Goal: Task Accomplishment & Management: Complete application form

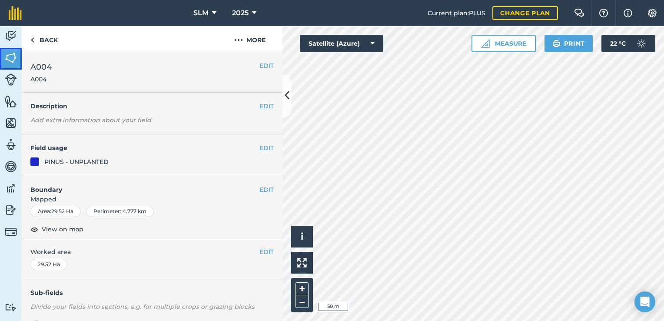
click at [11, 63] on img at bounding box center [11, 57] width 12 height 13
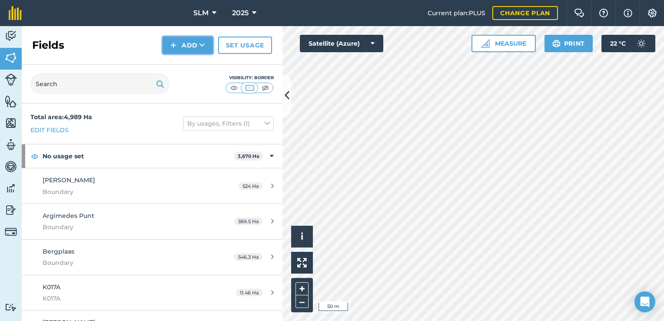
click at [176, 50] on img at bounding box center [173, 45] width 6 height 10
click at [190, 64] on link "Draw" at bounding box center [188, 64] width 48 height 19
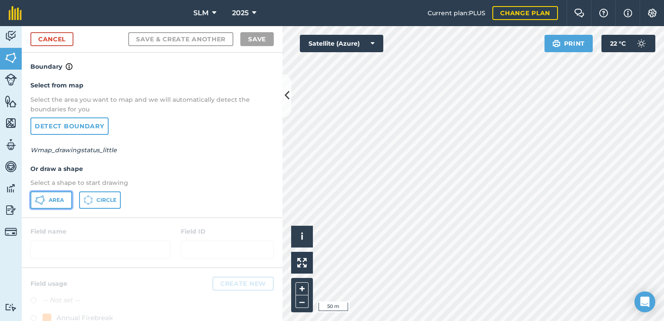
click at [58, 202] on span "Area" at bounding box center [56, 200] width 15 height 7
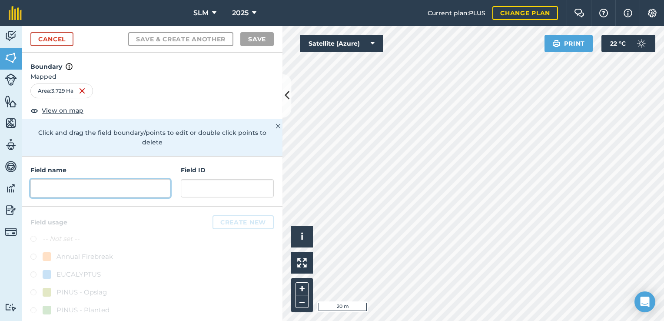
click at [95, 190] on input "text" at bounding box center [100, 188] width 140 height 18
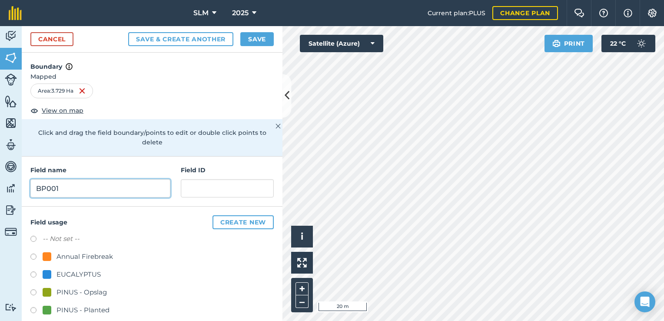
type input "BP001"
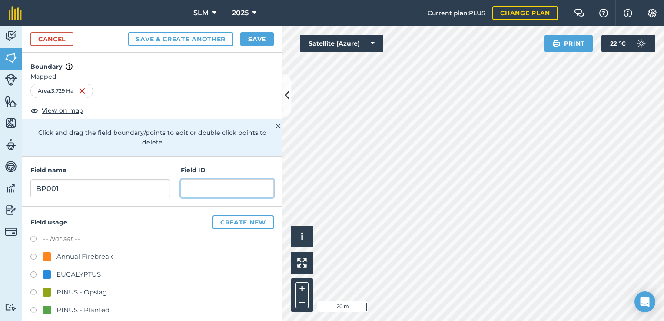
click at [206, 191] on input "text" at bounding box center [227, 188] width 93 height 18
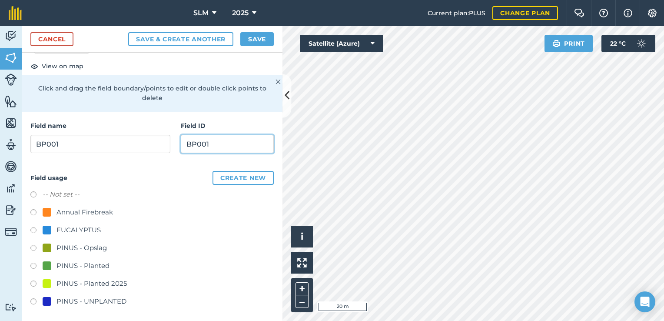
scroll to position [45, 0]
type input "BP001"
click at [33, 299] on label at bounding box center [36, 301] width 12 height 9
radio input "true"
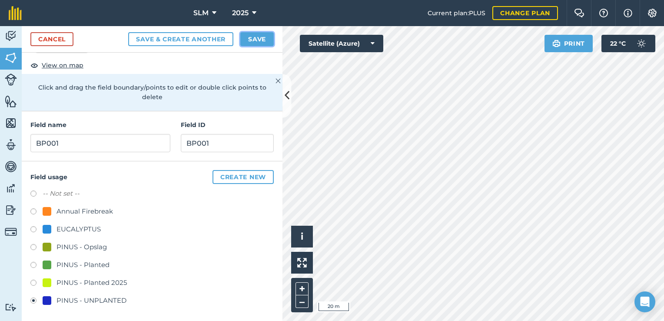
click at [252, 37] on button "Save" at bounding box center [256, 39] width 33 height 14
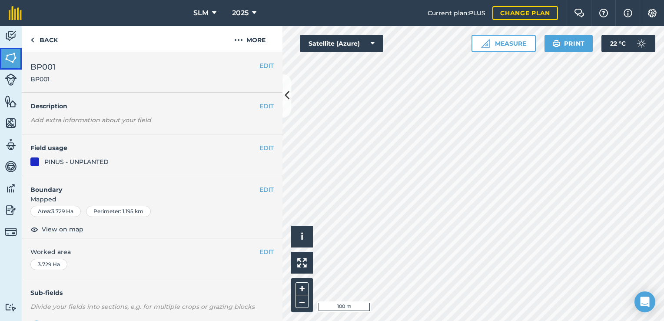
click at [17, 59] on link "Fields" at bounding box center [11, 59] width 22 height 22
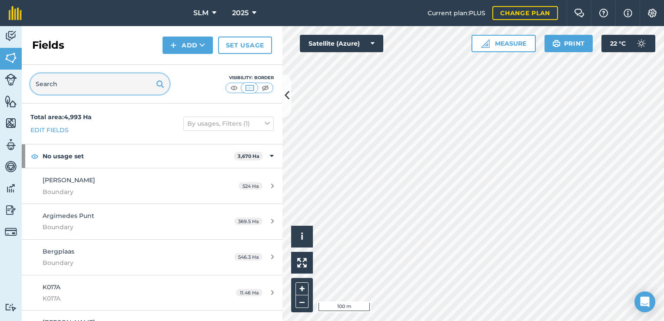
click at [51, 83] on input "text" at bounding box center [99, 83] width 139 height 21
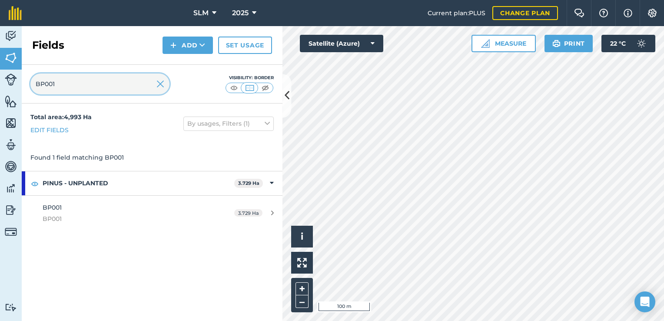
type input "BP001"
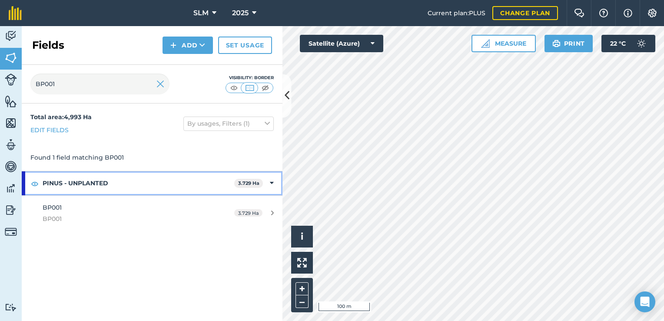
click at [113, 181] on strong "PINUS - UNPLANTED" at bounding box center [139, 182] width 192 height 23
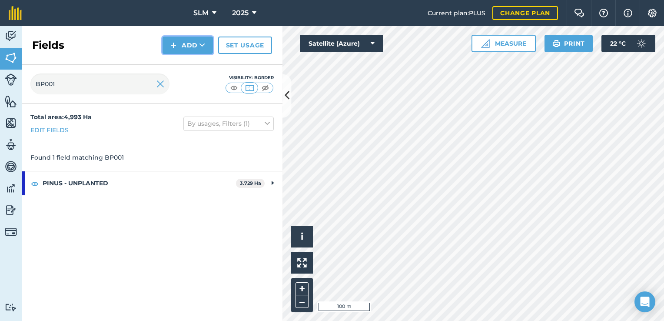
click at [205, 46] on icon at bounding box center [203, 45] width 6 height 9
click at [201, 62] on link "Draw" at bounding box center [188, 64] width 48 height 19
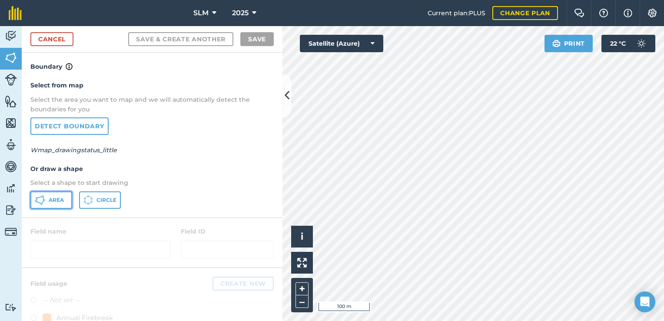
click at [64, 196] on button "Area" at bounding box center [51, 199] width 42 height 17
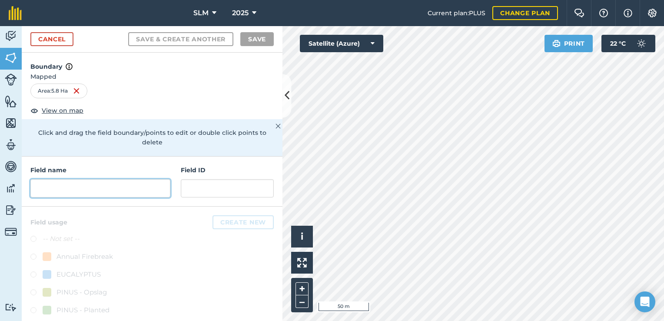
click at [80, 181] on input "text" at bounding box center [100, 188] width 140 height 18
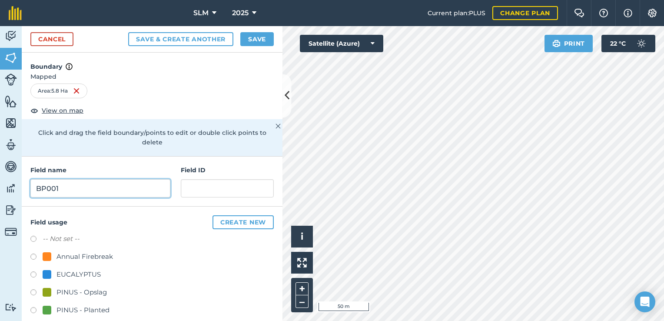
type input "BP001"
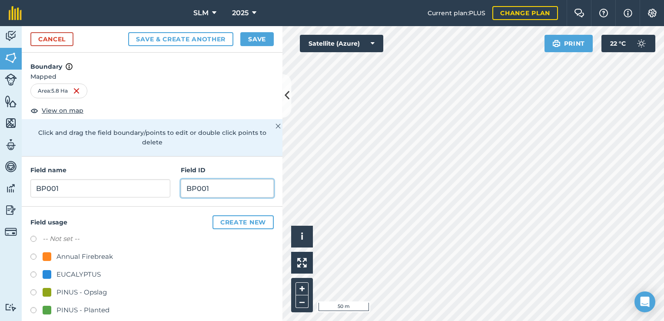
type input "BP001"
click at [257, 42] on button "Save" at bounding box center [256, 39] width 33 height 14
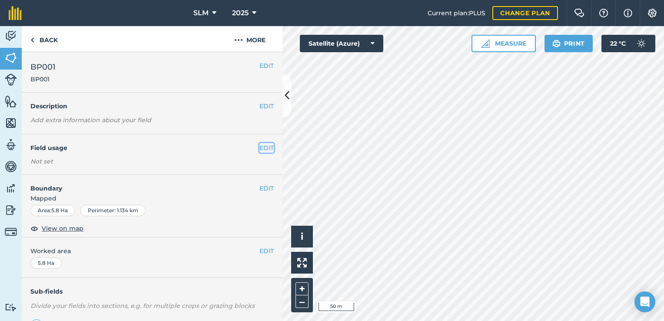
click at [260, 150] on button "EDIT" at bounding box center [267, 148] width 14 height 10
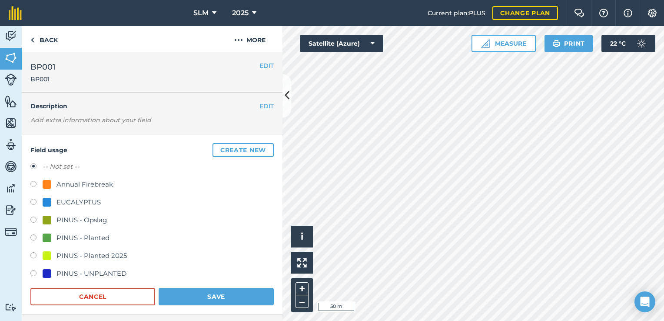
click at [32, 272] on label at bounding box center [36, 274] width 12 height 9
radio input "true"
radio input "false"
click at [35, 237] on label at bounding box center [36, 238] width 12 height 9
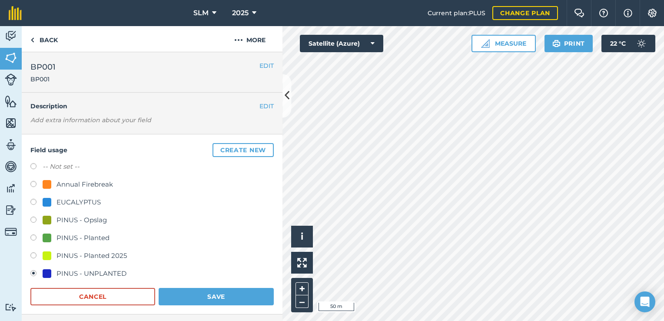
radio input "true"
radio input "false"
click at [33, 237] on label at bounding box center [36, 238] width 12 height 9
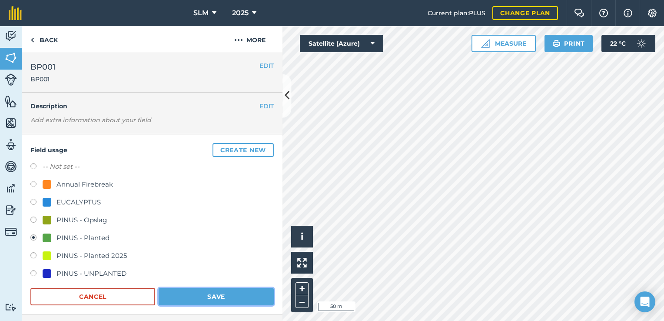
click at [198, 293] on button "Save" at bounding box center [216, 296] width 115 height 17
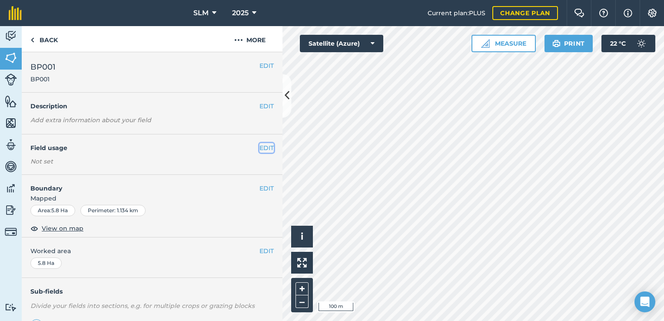
click at [261, 150] on button "EDIT" at bounding box center [267, 148] width 14 height 10
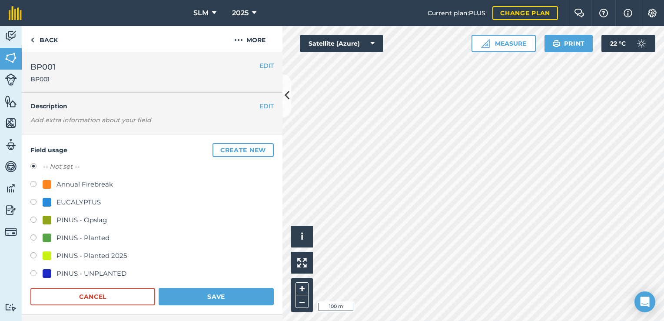
click at [35, 239] on label at bounding box center [36, 238] width 12 height 9
radio input "true"
radio input "false"
click at [217, 292] on button "Save" at bounding box center [216, 296] width 115 height 17
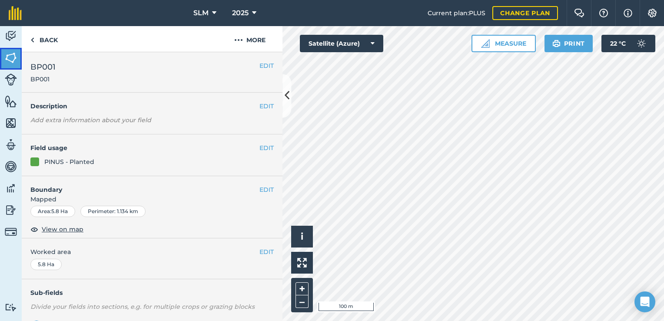
click at [14, 59] on img at bounding box center [11, 57] width 12 height 13
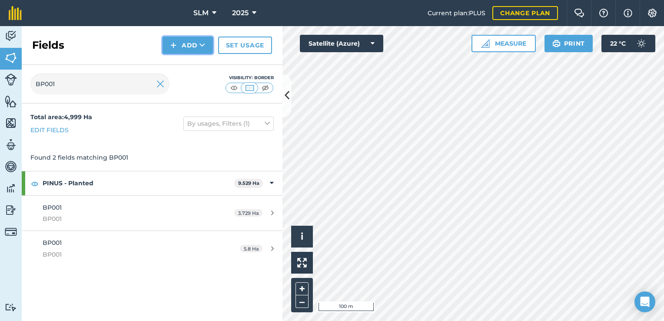
click at [200, 45] on icon at bounding box center [203, 45] width 6 height 9
click at [188, 63] on link "Draw" at bounding box center [188, 64] width 48 height 19
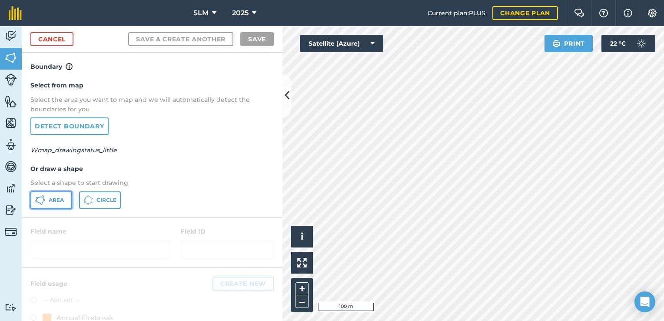
click at [68, 200] on button "Area" at bounding box center [51, 199] width 42 height 17
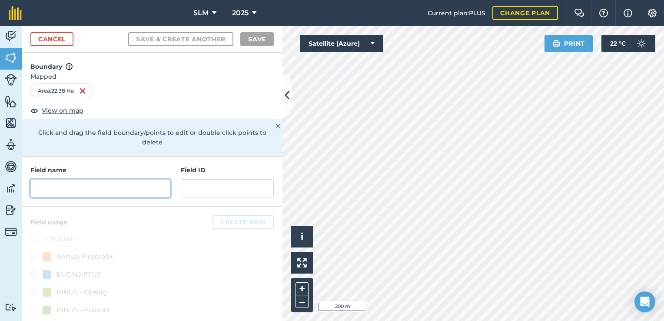
click at [134, 188] on input "text" at bounding box center [100, 188] width 140 height 18
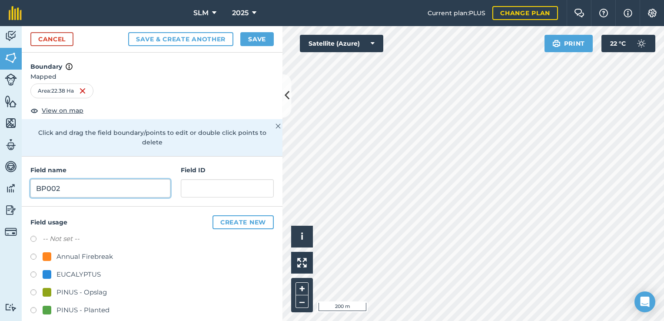
type input "BP002"
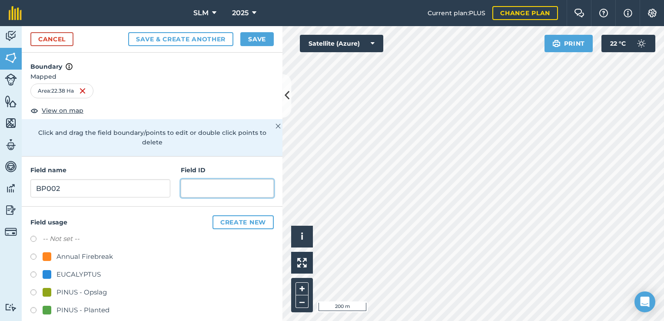
click at [188, 184] on input "text" at bounding box center [227, 188] width 93 height 18
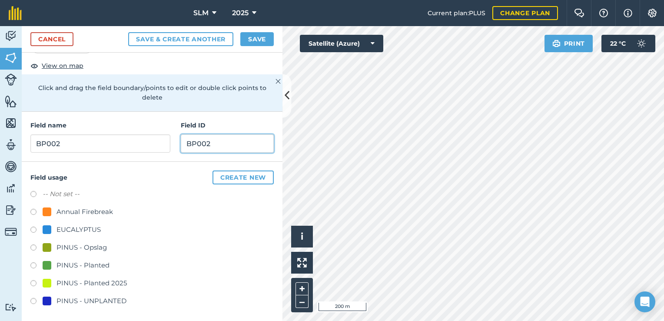
scroll to position [45, 0]
type input "BP002"
click at [33, 265] on label at bounding box center [36, 266] width 12 height 9
radio input "true"
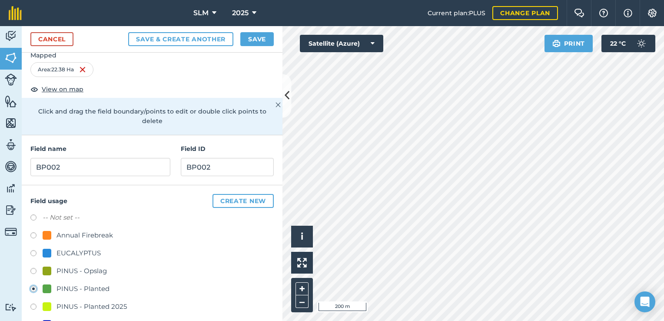
scroll to position [0, 0]
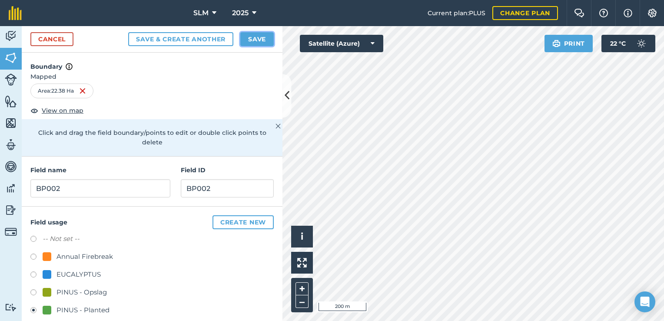
click at [257, 42] on button "Save" at bounding box center [256, 39] width 33 height 14
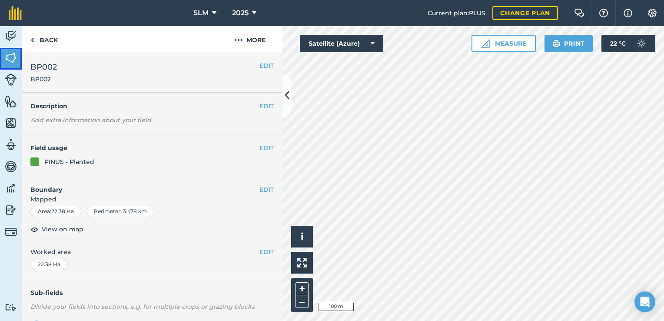
click at [17, 63] on img at bounding box center [11, 57] width 12 height 13
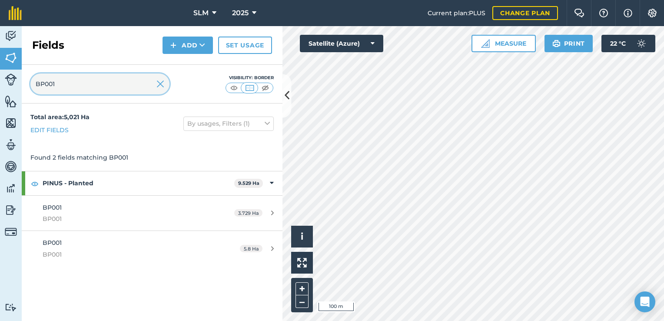
click at [89, 80] on input "BP001" at bounding box center [99, 83] width 139 height 21
type input "BP002"
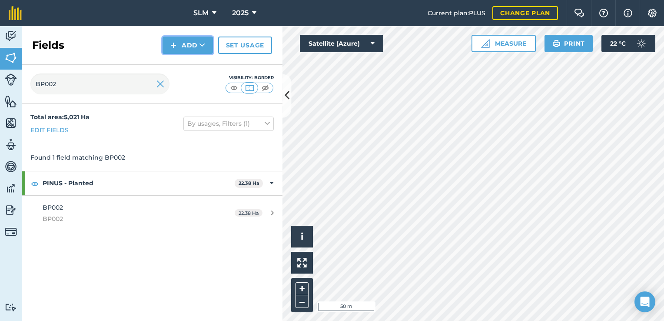
click at [195, 48] on button "Add" at bounding box center [188, 45] width 50 height 17
click at [197, 67] on link "Draw" at bounding box center [188, 64] width 48 height 19
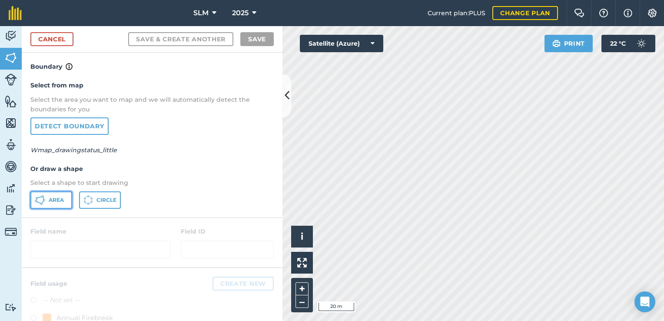
click at [58, 199] on span "Area" at bounding box center [56, 200] width 15 height 7
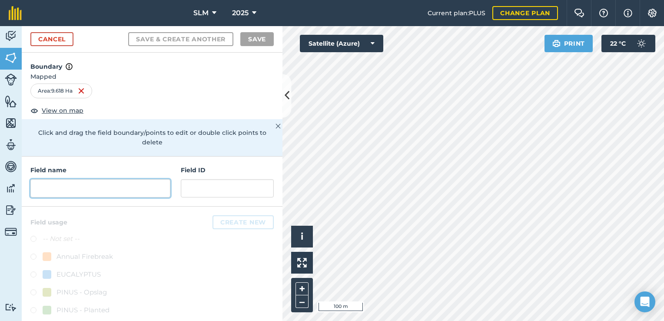
click at [53, 189] on input "text" at bounding box center [100, 188] width 140 height 18
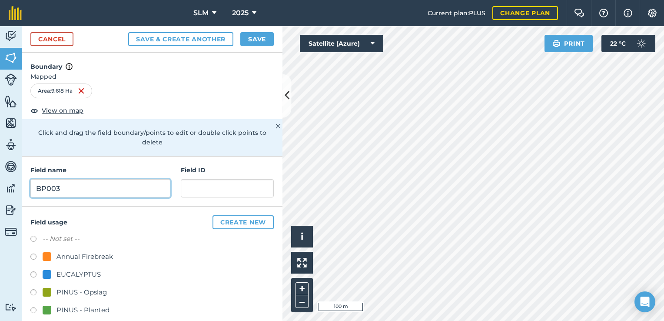
type input "BP003"
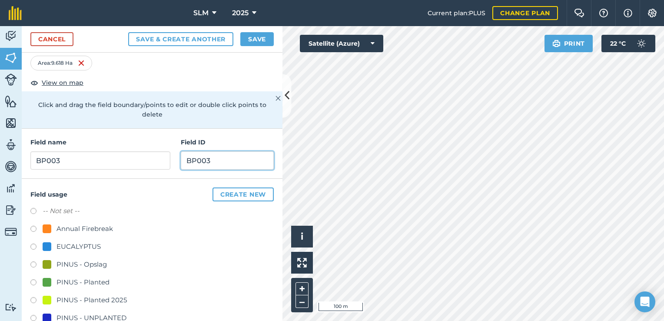
scroll to position [45, 0]
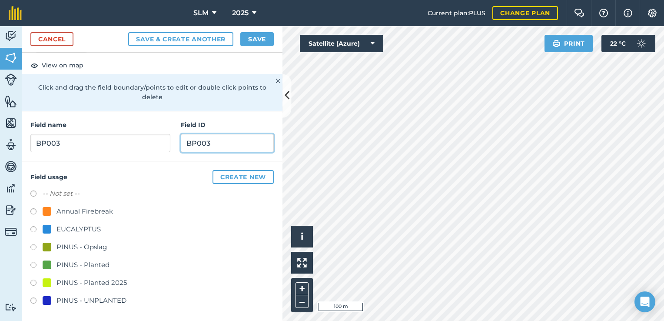
type input "BP003"
click at [33, 263] on label at bounding box center [36, 266] width 12 height 9
radio input "true"
click at [260, 41] on button "Save" at bounding box center [256, 39] width 33 height 14
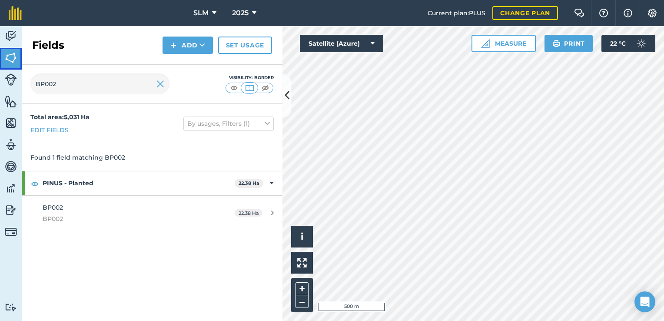
click at [7, 55] on img at bounding box center [11, 57] width 12 height 13
click at [206, 53] on button "Add" at bounding box center [188, 45] width 50 height 17
click at [201, 60] on link "Draw" at bounding box center [188, 64] width 48 height 19
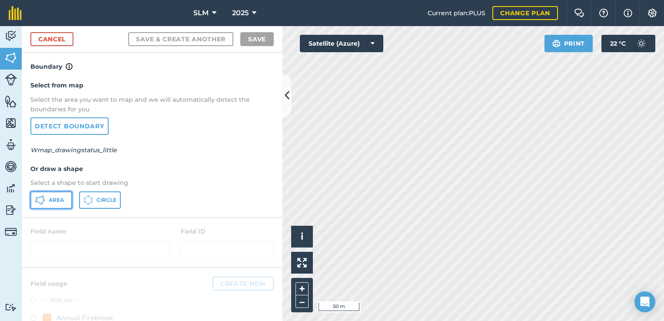
click at [49, 197] on span "Area" at bounding box center [56, 200] width 15 height 7
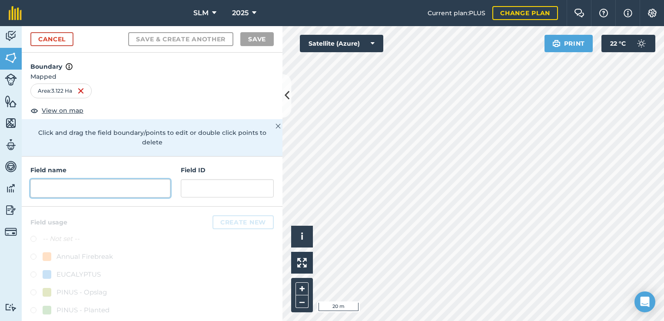
click at [88, 195] on input "text" at bounding box center [100, 188] width 140 height 18
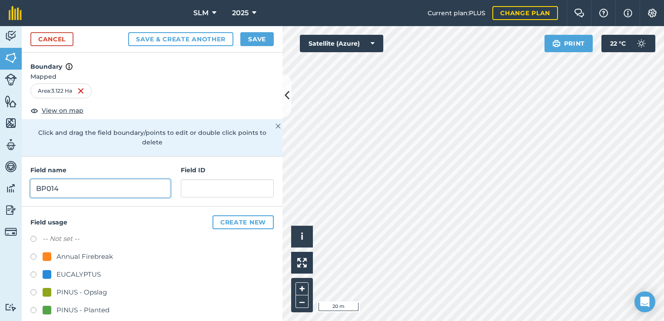
type input "BP014"
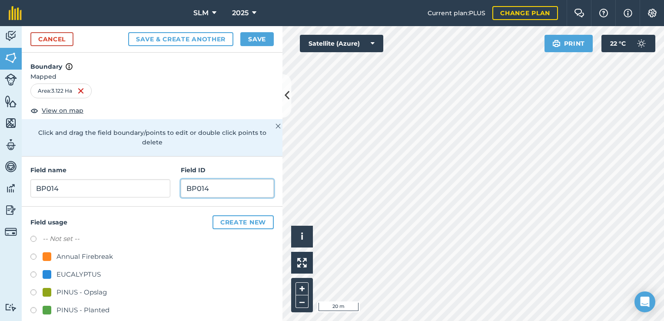
scroll to position [45, 0]
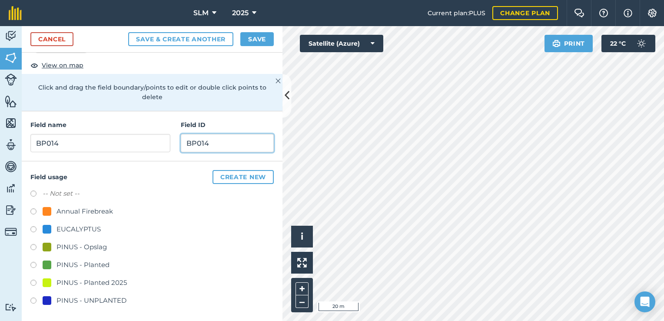
type input "BP014"
click at [33, 263] on label at bounding box center [36, 266] width 12 height 9
radio input "true"
click at [251, 40] on button "Save" at bounding box center [256, 39] width 33 height 14
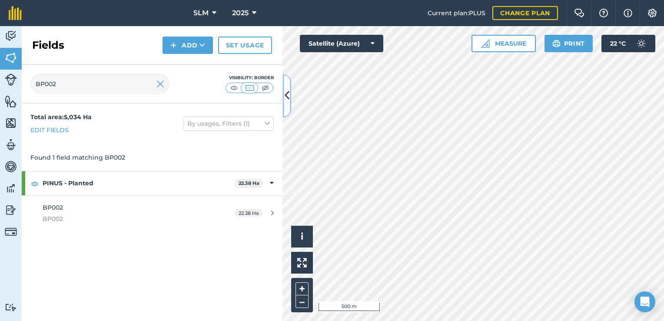
click at [285, 93] on icon at bounding box center [287, 95] width 5 height 15
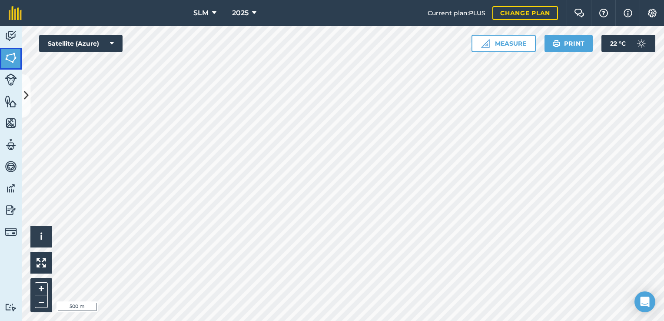
click at [7, 58] on img at bounding box center [11, 57] width 12 height 13
click at [15, 63] on img at bounding box center [11, 57] width 12 height 13
click at [23, 83] on button at bounding box center [26, 95] width 9 height 43
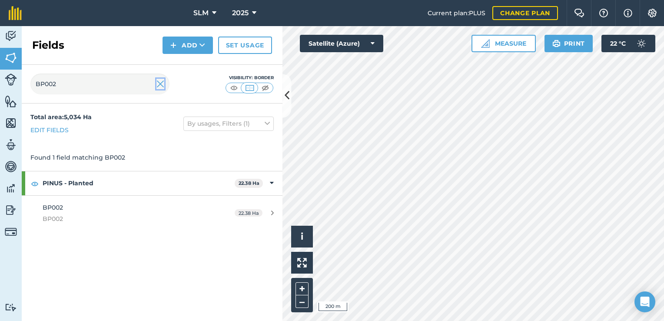
click at [159, 87] on img at bounding box center [161, 84] width 8 height 10
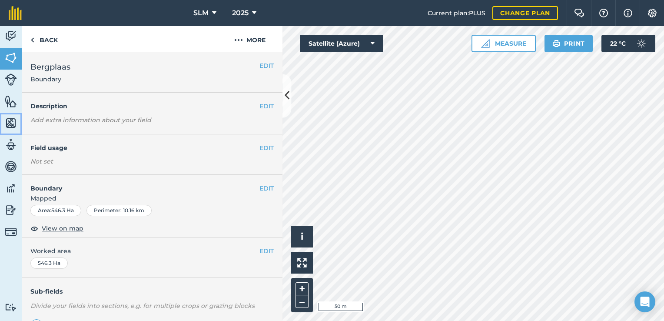
click at [12, 127] on img at bounding box center [11, 123] width 12 height 13
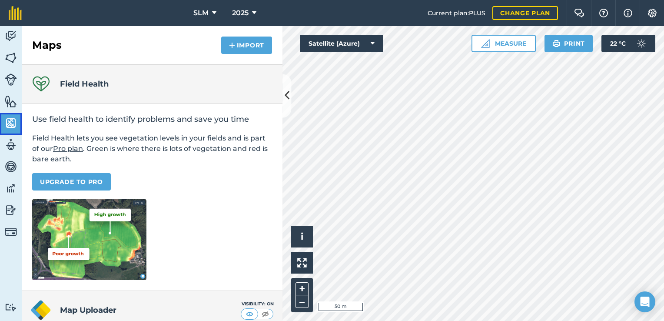
scroll to position [117, 0]
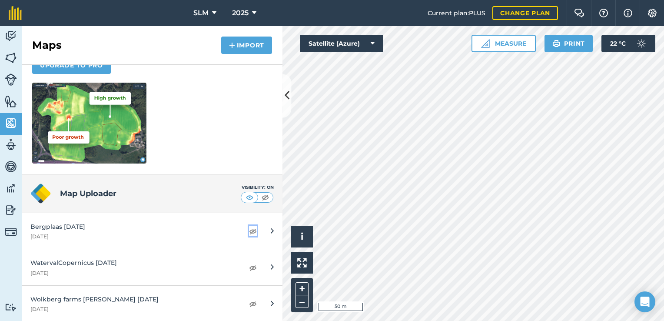
click at [249, 232] on img at bounding box center [253, 231] width 8 height 10
click at [249, 231] on img at bounding box center [253, 231] width 8 height 10
click at [249, 300] on img at bounding box center [253, 303] width 8 height 10
click at [249, 301] on img at bounding box center [253, 303] width 8 height 10
click at [17, 62] on link "Fields" at bounding box center [11, 59] width 22 height 22
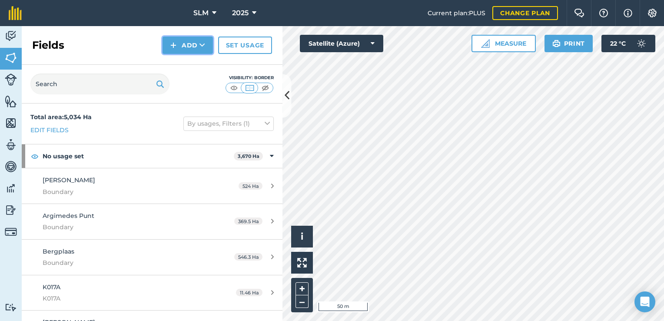
click at [196, 48] on button "Add" at bounding box center [188, 45] width 50 height 17
click at [197, 63] on link "Draw" at bounding box center [188, 64] width 48 height 19
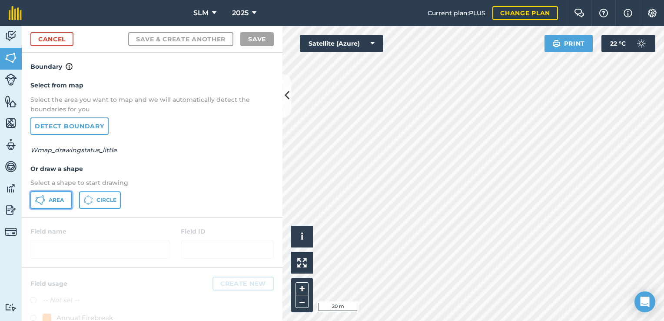
click at [61, 197] on span "Area" at bounding box center [56, 200] width 15 height 7
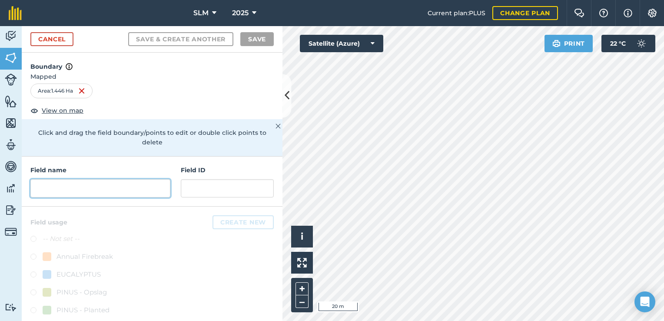
click at [44, 190] on input "text" at bounding box center [100, 188] width 140 height 18
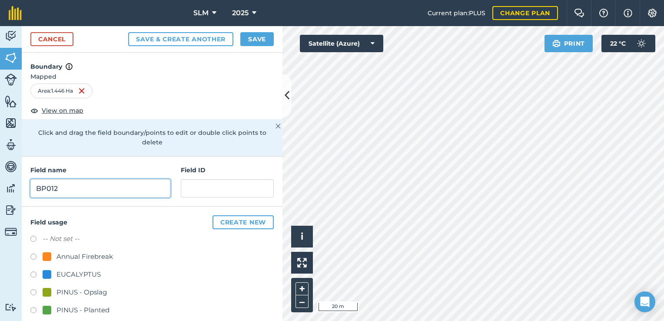
type input "BP012"
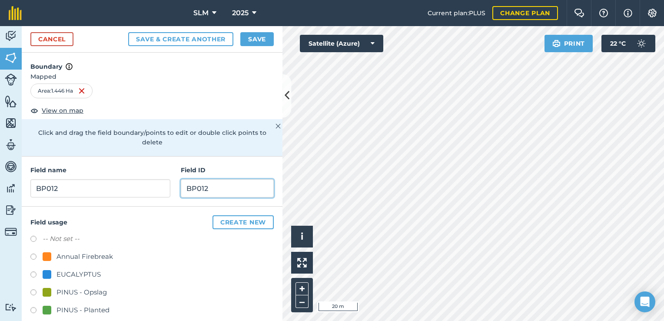
scroll to position [45, 0]
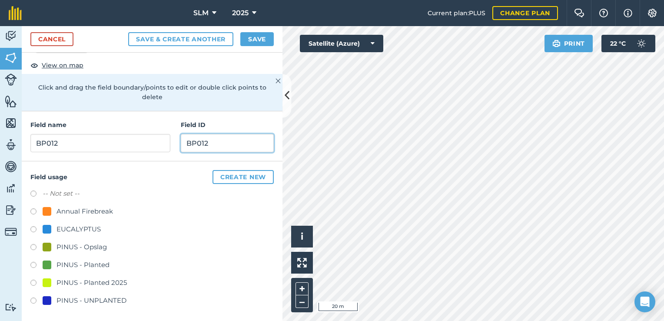
type input "BP012"
click at [34, 264] on label at bounding box center [36, 266] width 12 height 9
radio input "true"
click at [266, 40] on button "Save" at bounding box center [256, 39] width 33 height 14
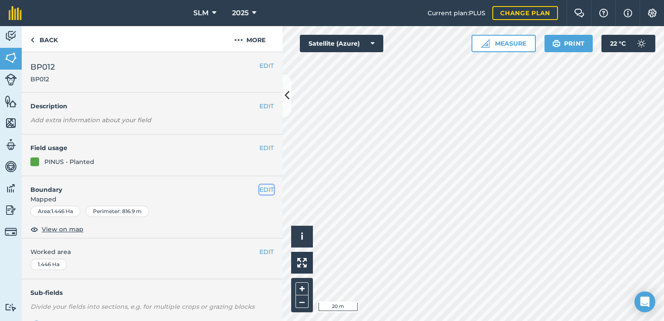
click at [260, 189] on button "EDIT" at bounding box center [267, 190] width 14 height 10
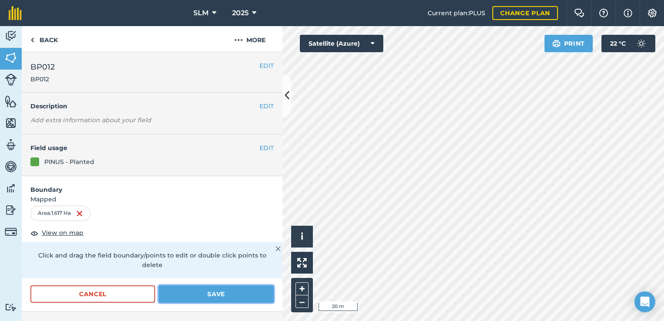
click at [199, 294] on button "Save" at bounding box center [216, 293] width 115 height 17
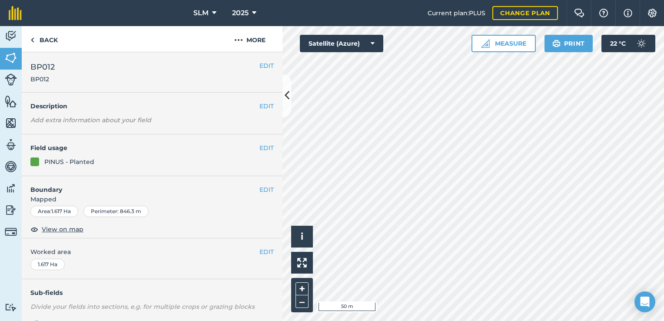
click at [283, 103] on div "Activity Fields Livestock Features Maps Team Vehicles Data Reporting Billing Tu…" at bounding box center [332, 173] width 664 height 295
click at [14, 58] on img at bounding box center [11, 57] width 12 height 13
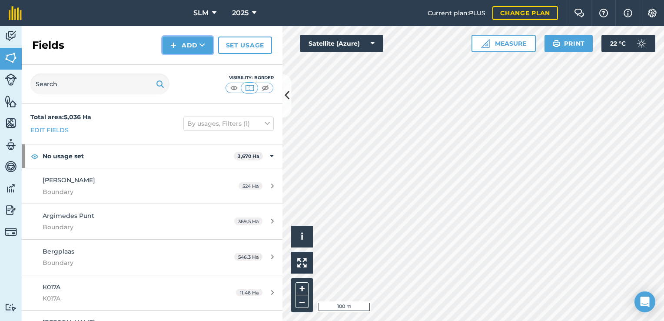
click at [201, 39] on button "Add" at bounding box center [188, 45] width 50 height 17
click at [199, 64] on link "Draw" at bounding box center [188, 64] width 48 height 19
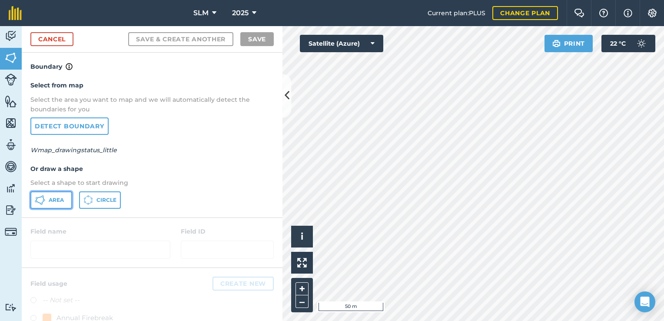
click at [65, 201] on button "Area" at bounding box center [51, 199] width 42 height 17
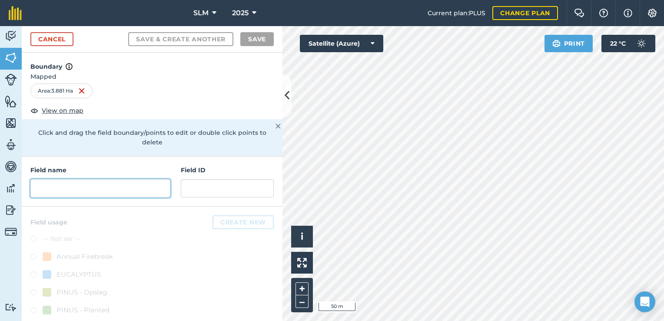
click at [78, 185] on input "text" at bounding box center [100, 188] width 140 height 18
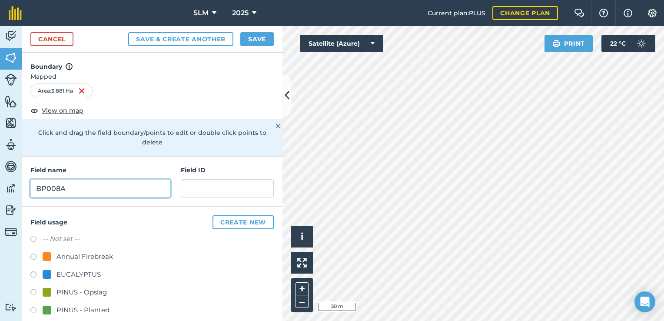
type input "BP008A"
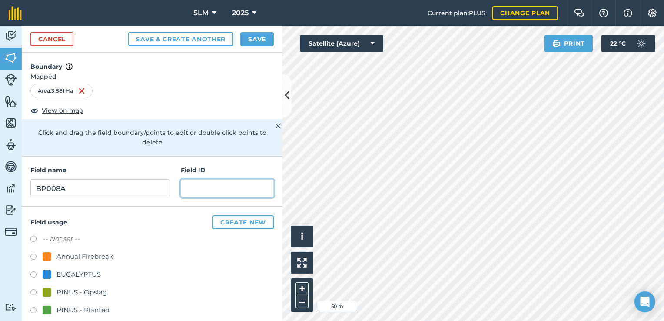
click at [189, 187] on input "text" at bounding box center [227, 188] width 93 height 18
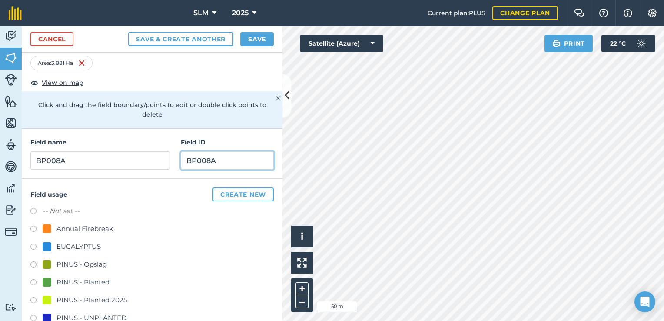
scroll to position [45, 0]
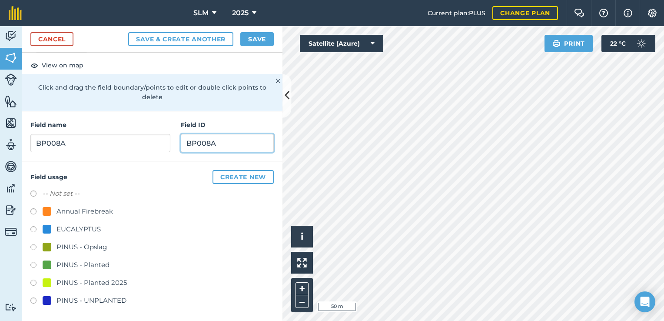
type input "BP008A"
click at [33, 263] on label at bounding box center [36, 266] width 12 height 9
radio input "true"
click at [264, 38] on button "Save" at bounding box center [256, 39] width 33 height 14
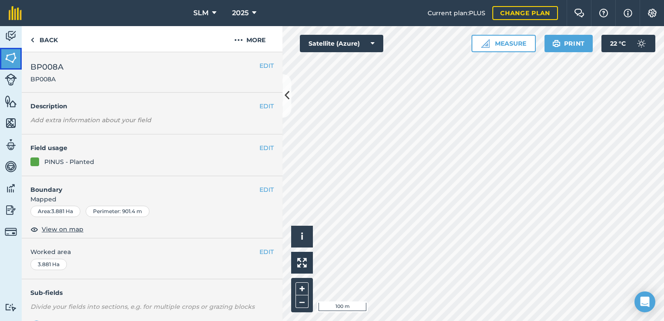
click at [15, 55] on img at bounding box center [11, 57] width 12 height 13
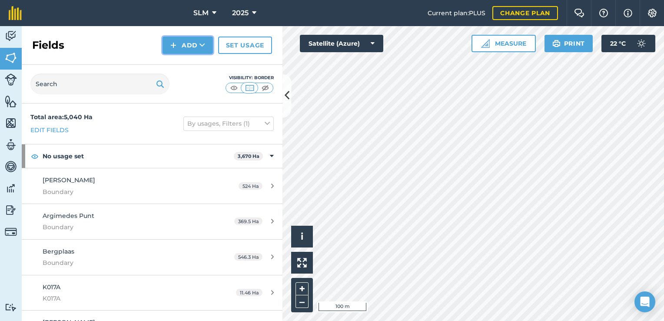
click at [205, 45] on icon at bounding box center [203, 45] width 6 height 9
click at [188, 64] on link "Draw" at bounding box center [188, 64] width 48 height 19
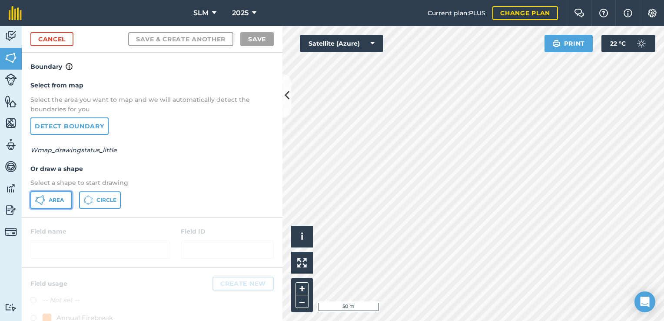
click at [63, 197] on span "Area" at bounding box center [56, 200] width 15 height 7
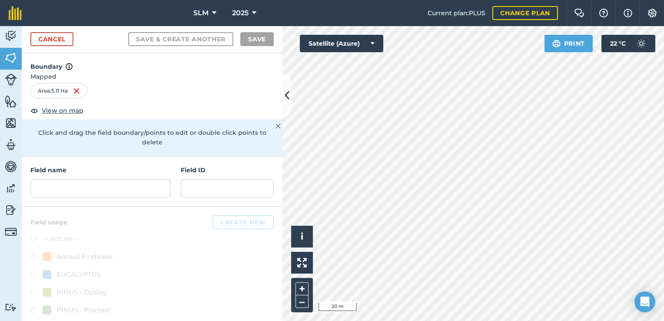
scroll to position [43, 0]
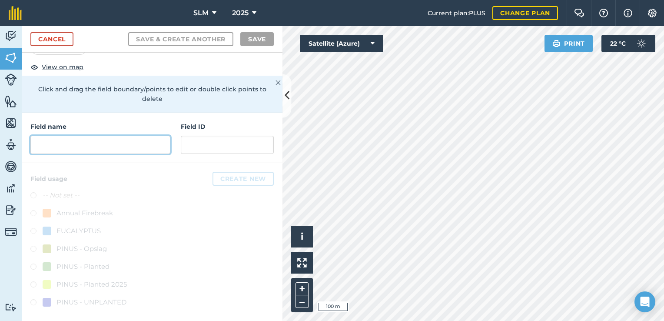
click at [52, 146] on input "text" at bounding box center [100, 145] width 140 height 18
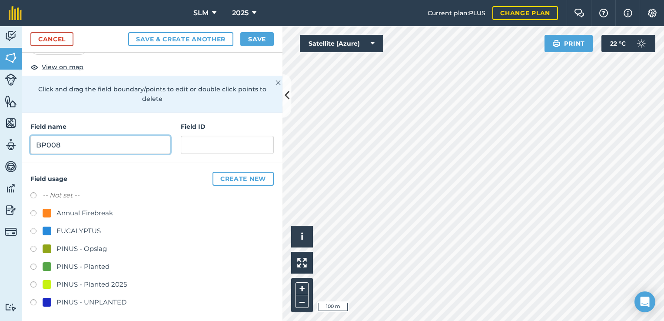
type input "BP008"
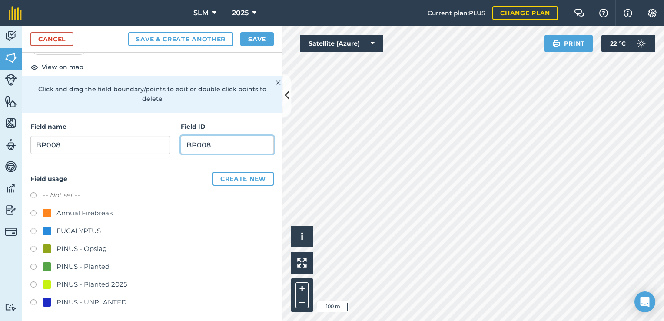
type input "BP008"
click at [33, 265] on label at bounding box center [36, 267] width 12 height 9
radio input "true"
click at [256, 41] on button "Save" at bounding box center [256, 39] width 33 height 14
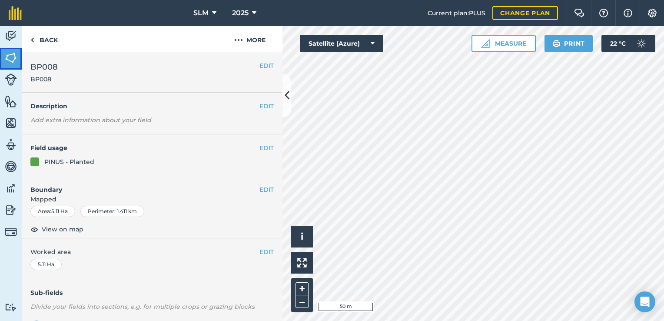
click at [9, 63] on img at bounding box center [11, 57] width 12 height 13
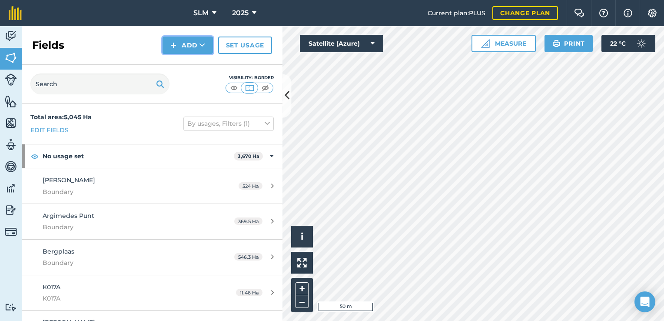
click at [186, 50] on button "Add" at bounding box center [188, 45] width 50 height 17
click at [191, 66] on link "Draw" at bounding box center [188, 64] width 48 height 19
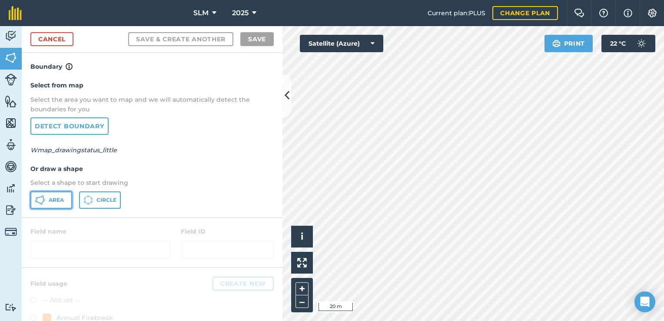
click at [57, 200] on span "Area" at bounding box center [56, 200] width 15 height 7
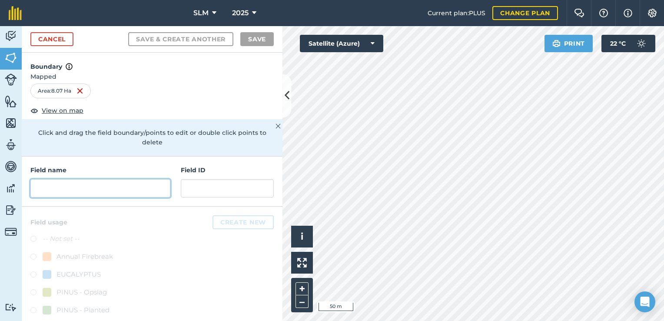
click at [131, 185] on input "text" at bounding box center [100, 188] width 140 height 18
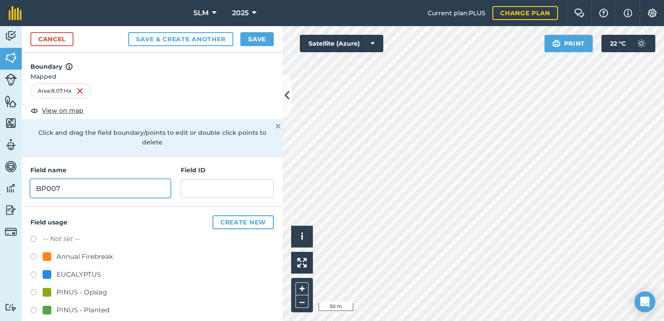
type input "BP007"
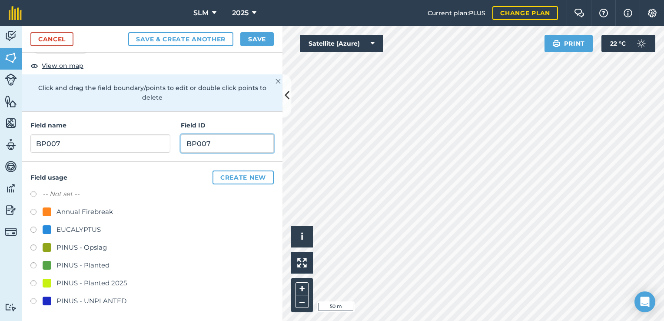
scroll to position [45, 0]
type input "BP007"
click at [33, 265] on label at bounding box center [36, 266] width 12 height 9
radio input "true"
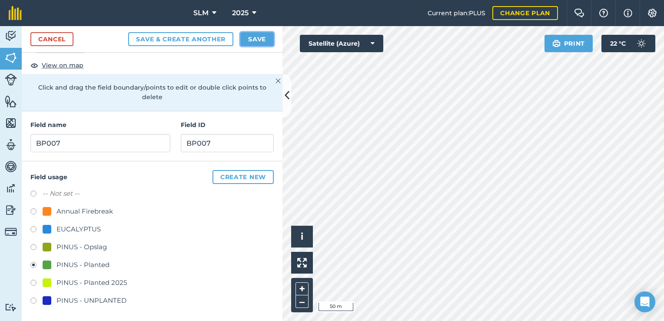
click at [259, 36] on button "Save" at bounding box center [256, 39] width 33 height 14
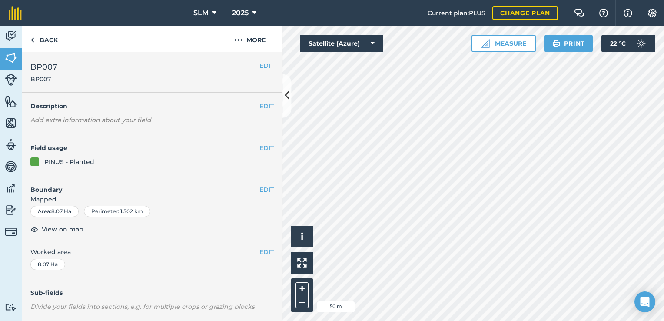
click at [280, 166] on div "Activity Fields Livestock Features Maps Team Vehicles Data Reporting Billing Tu…" at bounding box center [332, 173] width 664 height 295
click at [10, 58] on img at bounding box center [11, 57] width 12 height 13
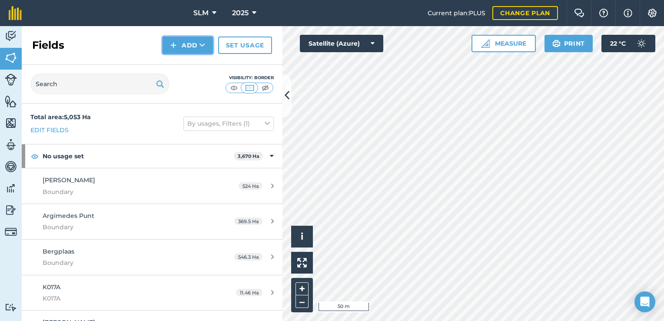
click at [177, 45] on img at bounding box center [173, 45] width 6 height 10
click at [190, 66] on link "Draw" at bounding box center [188, 64] width 48 height 19
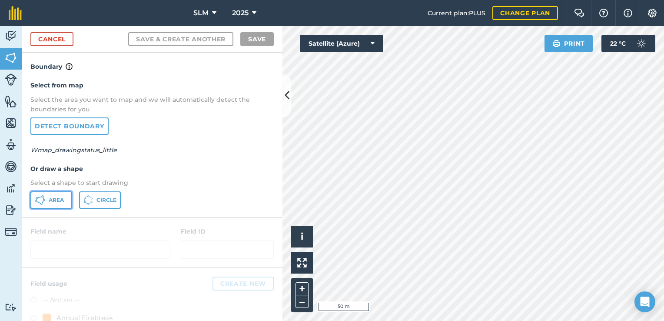
click at [69, 200] on button "Area" at bounding box center [51, 199] width 42 height 17
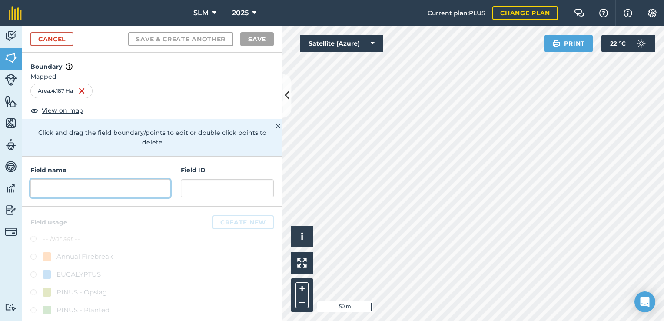
click at [52, 186] on input "text" at bounding box center [100, 188] width 140 height 18
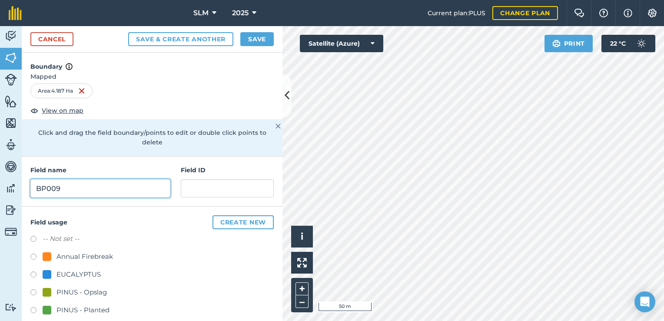
type input "BP009"
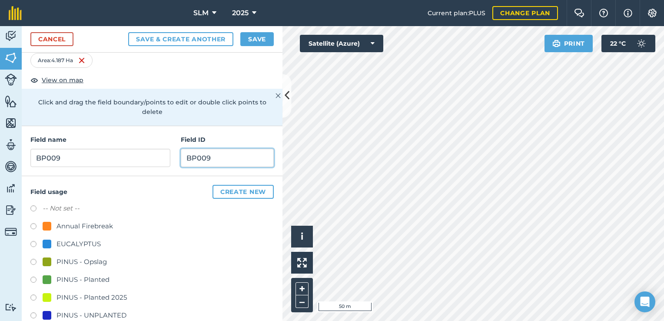
scroll to position [43, 0]
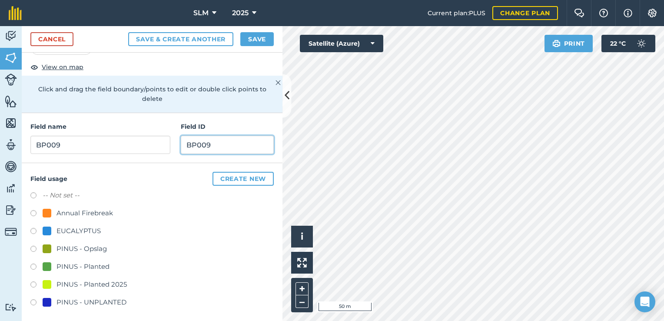
type input "BP009"
click at [36, 267] on label at bounding box center [36, 267] width 12 height 9
radio input "true"
click at [260, 40] on button "Save" at bounding box center [256, 39] width 33 height 14
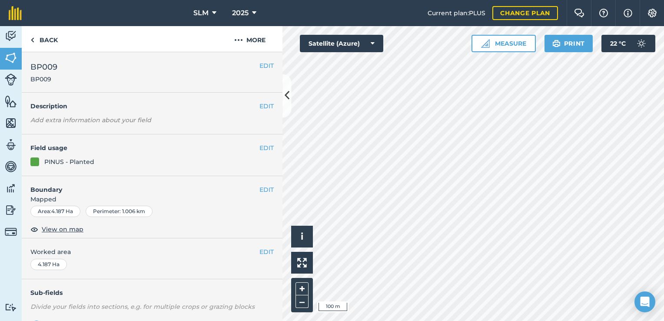
click at [396, 320] on html "SLM 2025 Current plan : PLUS Change plan Farm Chat Help Info Settings SLM - 202…" at bounding box center [332, 160] width 664 height 321
click at [14, 79] on img at bounding box center [11, 79] width 12 height 12
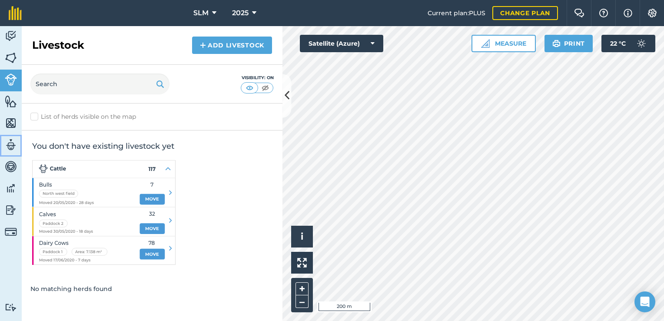
click at [14, 146] on img at bounding box center [11, 144] width 12 height 13
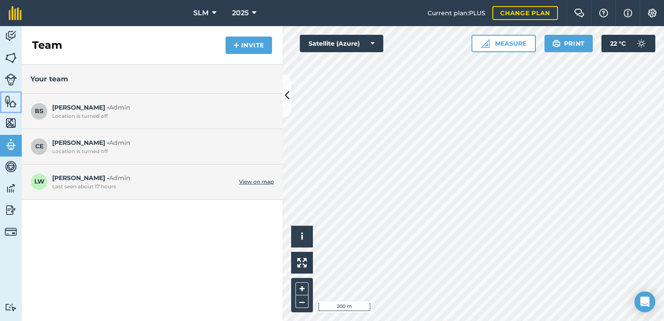
click at [14, 105] on img at bounding box center [11, 101] width 12 height 13
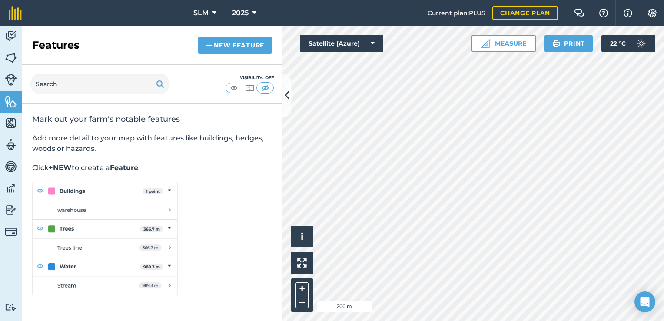
drag, startPoint x: 204, startPoint y: 178, endPoint x: 204, endPoint y: 150, distance: 28.3
click at [204, 150] on div "Mark out your farm's notable features Add more detail to your map with features…" at bounding box center [152, 204] width 261 height 203
drag, startPoint x: 204, startPoint y: 150, endPoint x: 207, endPoint y: 188, distance: 37.9
click at [207, 188] on div "Mark out your farm's notable features Add more detail to your map with features…" at bounding box center [152, 204] width 261 height 203
click at [242, 47] on link "New feature" at bounding box center [235, 45] width 74 height 17
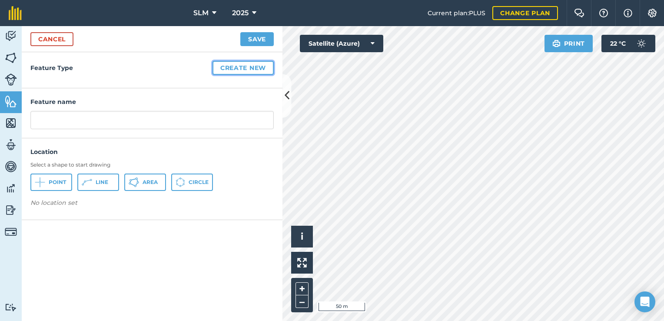
click at [221, 70] on button "Create new" at bounding box center [243, 68] width 61 height 14
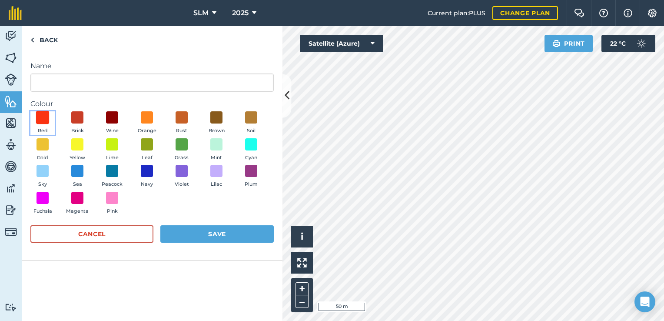
click at [45, 117] on span at bounding box center [42, 117] width 13 height 13
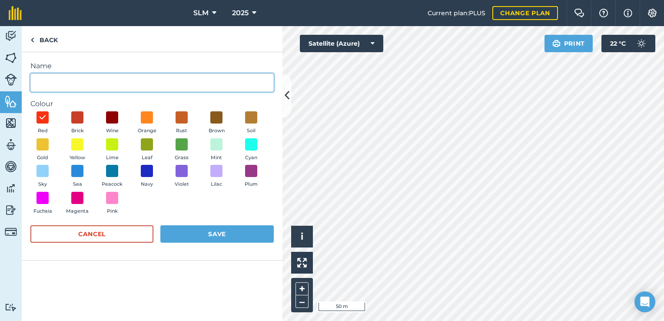
click at [67, 87] on input "Name" at bounding box center [151, 82] width 243 height 18
type input "B"
type input "Dwelling"
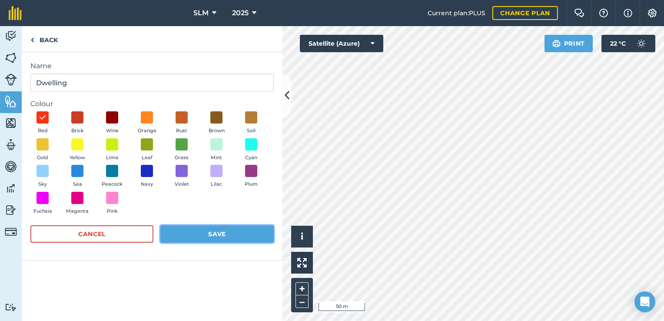
click at [193, 237] on button "Save" at bounding box center [216, 233] width 113 height 17
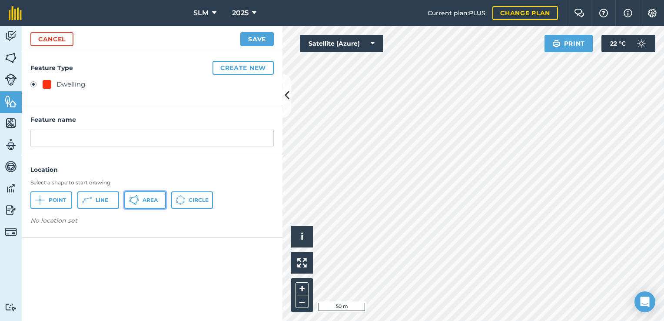
click at [144, 201] on span "Area" at bounding box center [150, 200] width 15 height 7
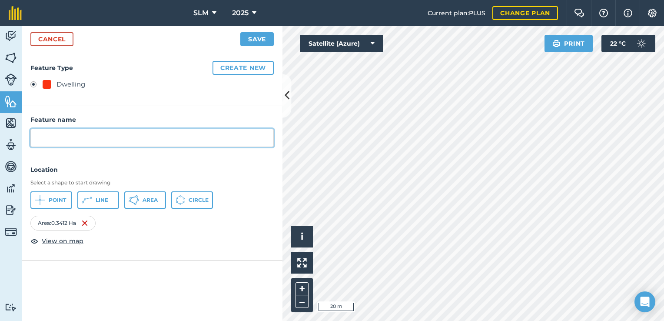
click at [93, 141] on input "text" at bounding box center [151, 138] width 243 height 18
click at [97, 134] on input "[PERSON_NAME]" at bounding box center [151, 138] width 243 height 18
type input "[PERSON_NAME] Unauthorised building"
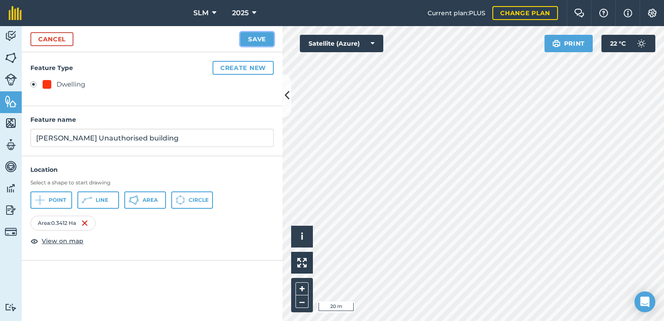
click at [264, 42] on button "Save" at bounding box center [256, 39] width 33 height 14
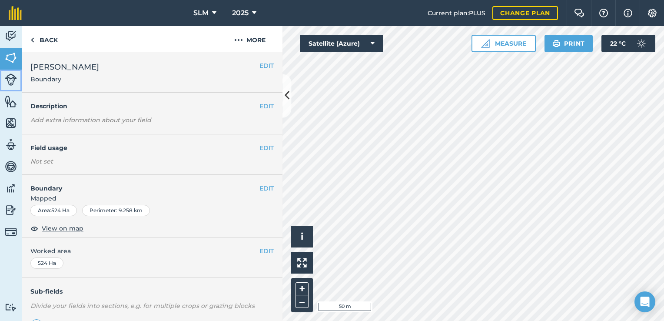
click at [11, 77] on img at bounding box center [11, 79] width 12 height 12
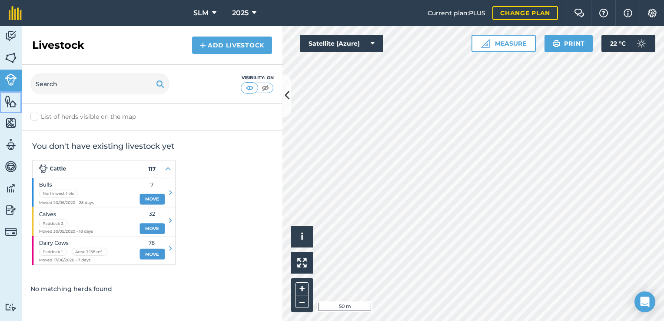
click at [4, 102] on link "Features" at bounding box center [11, 102] width 22 height 22
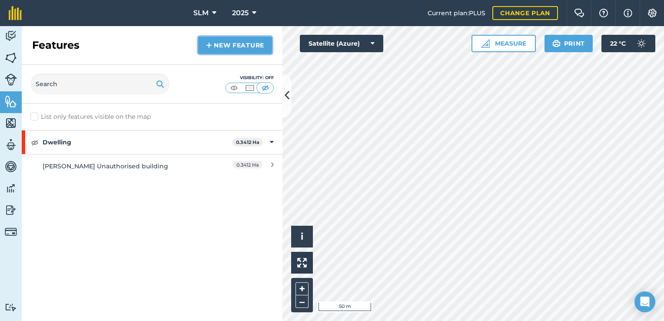
click at [230, 44] on link "New feature" at bounding box center [235, 45] width 74 height 17
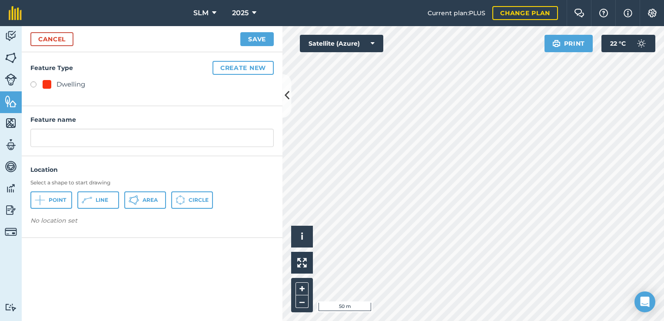
click at [35, 85] on label at bounding box center [36, 85] width 12 height 9
radio input "true"
type input "Dwelling"
click at [247, 70] on button "Create new" at bounding box center [243, 68] width 61 height 14
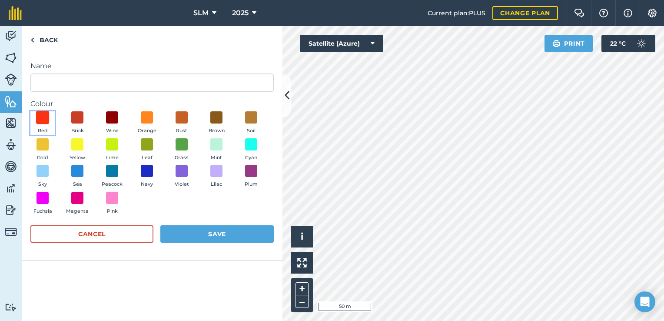
click at [37, 116] on span at bounding box center [42, 117] width 13 height 13
click at [225, 236] on button "Save" at bounding box center [216, 233] width 113 height 17
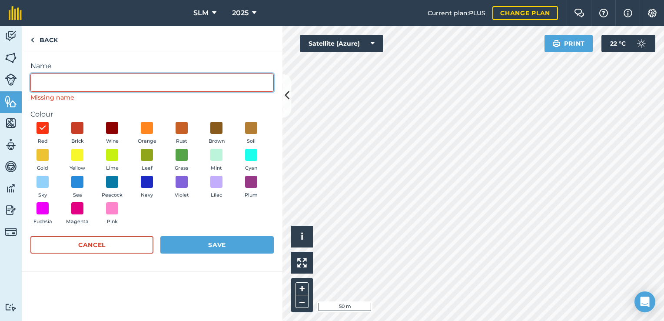
click at [77, 81] on input "Name" at bounding box center [151, 82] width 243 height 18
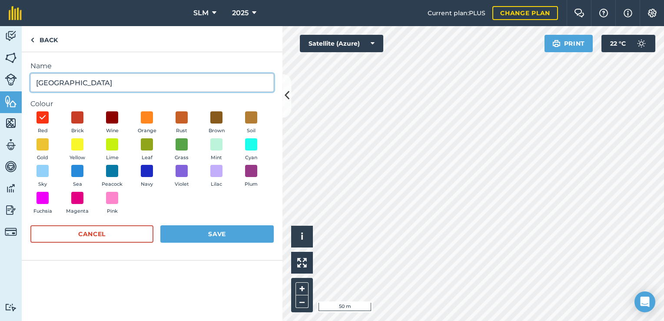
type input "[GEOGRAPHIC_DATA]"
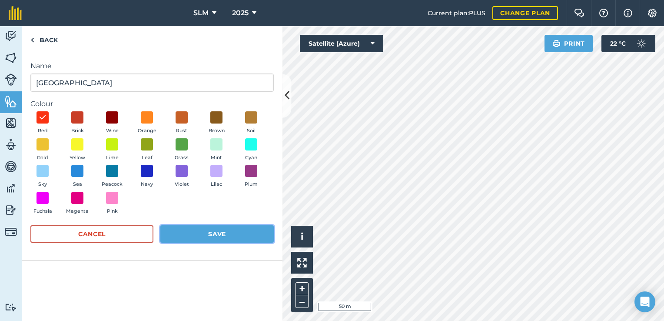
click at [217, 234] on button "Save" at bounding box center [216, 233] width 113 height 17
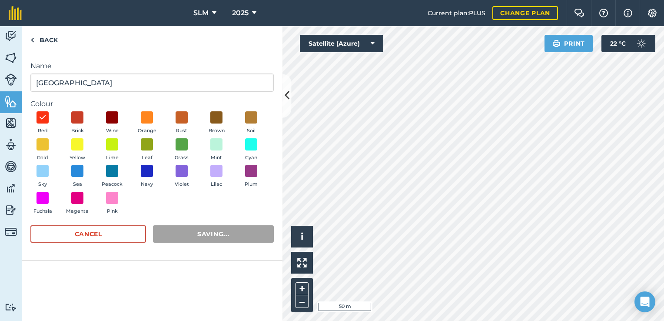
radio input "false"
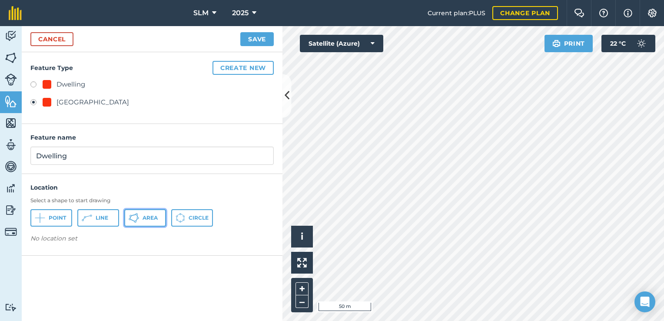
click at [139, 217] on button "Area" at bounding box center [145, 217] width 42 height 17
click at [257, 39] on button "Save" at bounding box center [256, 39] width 33 height 14
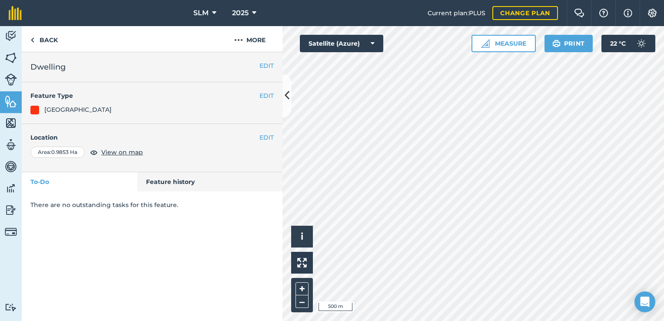
click at [35, 110] on div at bounding box center [34, 110] width 9 height 9
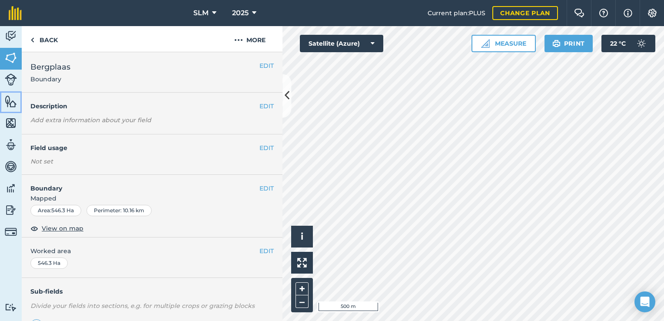
click at [7, 99] on img at bounding box center [11, 101] width 12 height 13
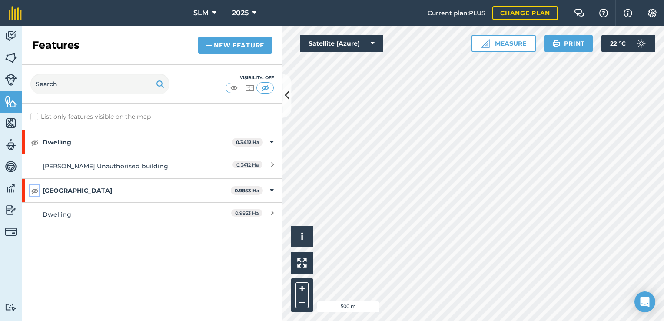
click at [33, 192] on img at bounding box center [35, 190] width 8 height 10
click at [35, 142] on img at bounding box center [35, 142] width 8 height 10
click at [36, 190] on img at bounding box center [35, 190] width 8 height 10
click at [37, 190] on img at bounding box center [35, 190] width 8 height 10
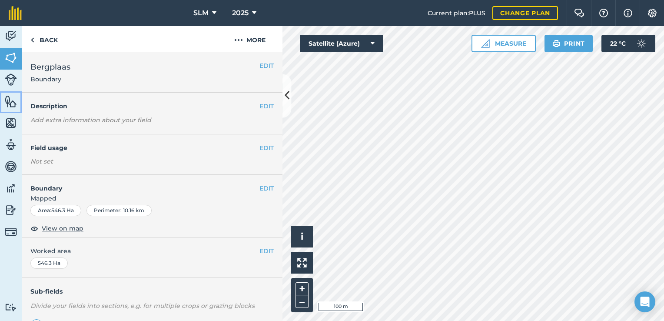
click at [10, 102] on img at bounding box center [11, 101] width 12 height 13
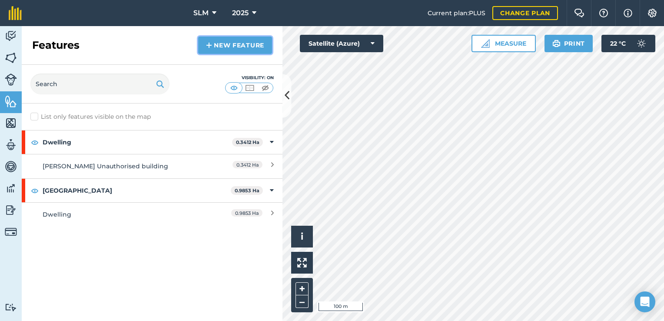
click at [235, 47] on link "New feature" at bounding box center [235, 45] width 74 height 17
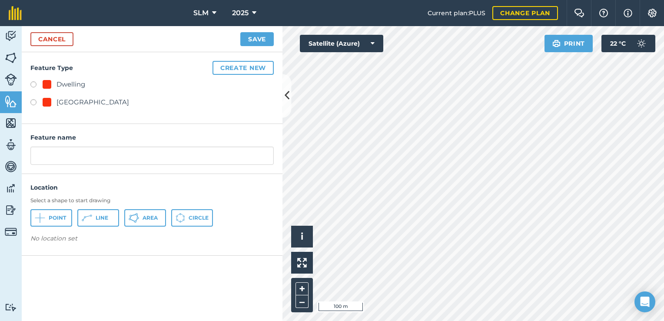
click at [32, 103] on label at bounding box center [36, 103] width 12 height 9
radio input "true"
click at [150, 218] on span "Area" at bounding box center [150, 217] width 15 height 7
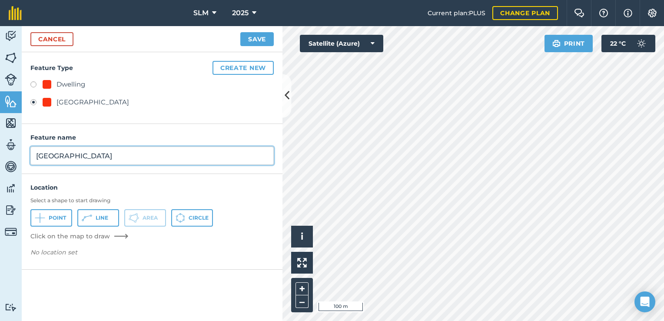
click at [90, 157] on input "[GEOGRAPHIC_DATA]" at bounding box center [151, 156] width 243 height 18
type input "Old Ruin Site Ysterkroon"
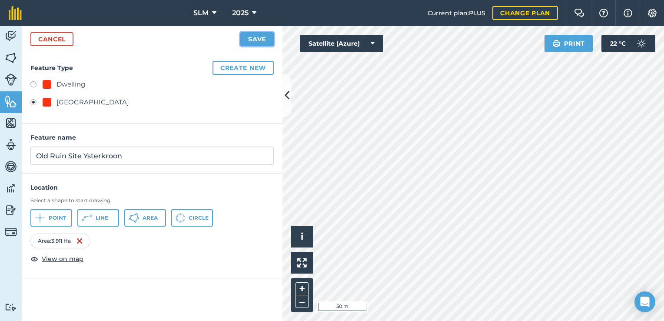
click at [258, 44] on button "Save" at bounding box center [256, 39] width 33 height 14
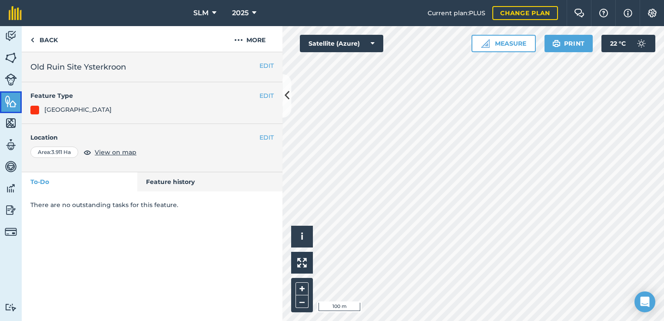
click at [12, 98] on img at bounding box center [11, 101] width 12 height 13
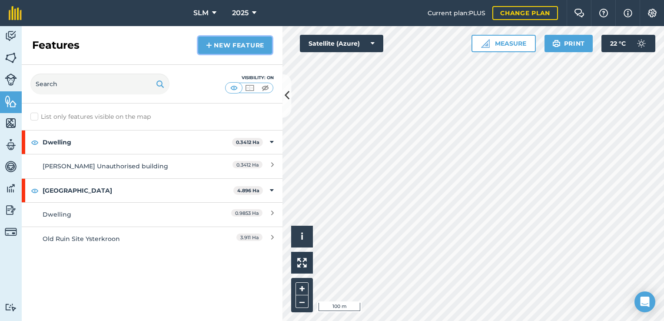
click at [237, 47] on link "New feature" at bounding box center [235, 45] width 74 height 17
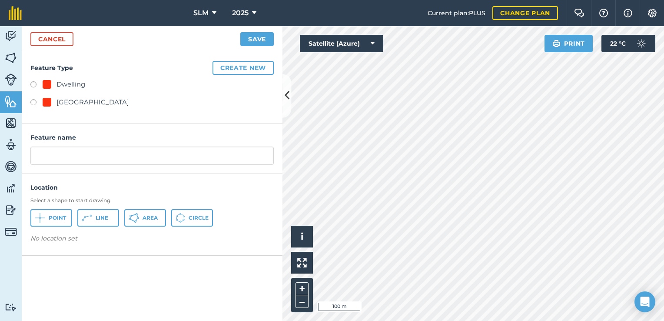
click at [33, 84] on label at bounding box center [36, 85] width 12 height 9
radio input "true"
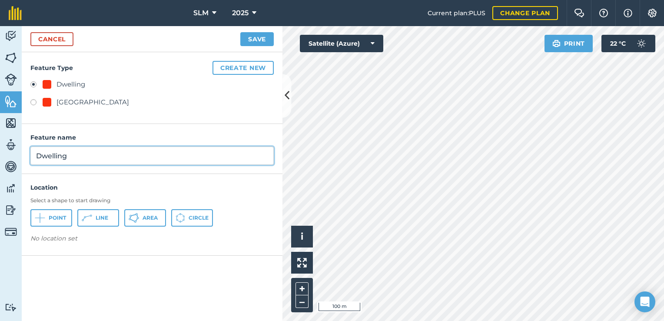
drag, startPoint x: 77, startPoint y: 153, endPoint x: 33, endPoint y: 154, distance: 44.4
click at [33, 154] on input "Dwelling" at bounding box center [151, 156] width 243 height 18
type input "Compound Wolkberg"
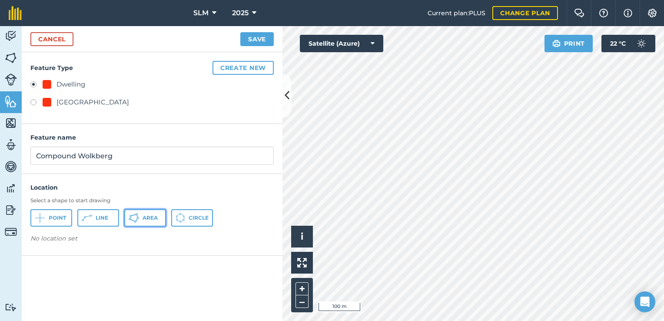
click at [150, 219] on span "Area" at bounding box center [150, 217] width 15 height 7
click at [251, 43] on button "Save" at bounding box center [256, 39] width 33 height 14
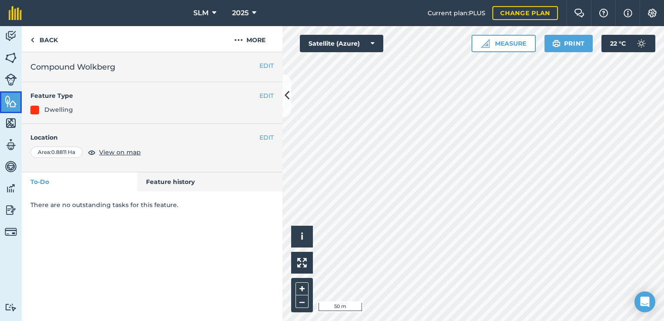
click at [17, 101] on link "Features" at bounding box center [11, 102] width 22 height 22
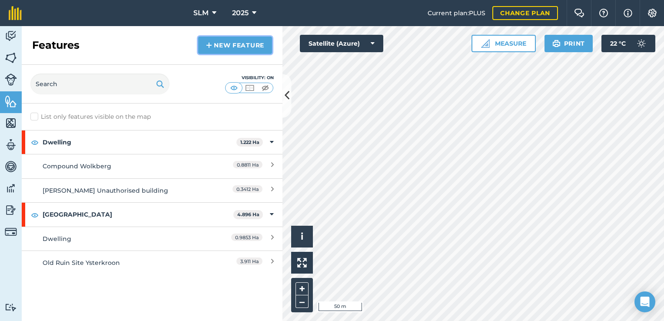
click at [219, 47] on link "New feature" at bounding box center [235, 45] width 74 height 17
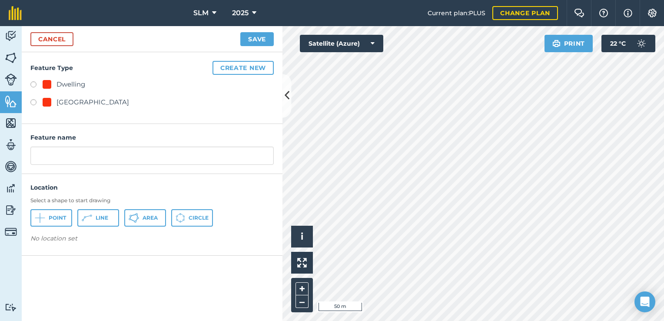
click at [33, 83] on label at bounding box center [36, 85] width 12 height 9
radio input "true"
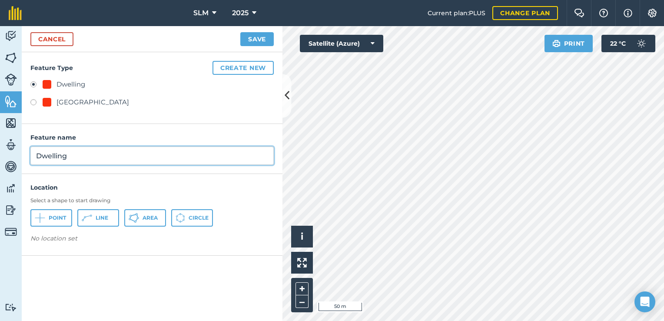
drag, startPoint x: 76, startPoint y: 157, endPoint x: 10, endPoint y: 157, distance: 65.2
click at [10, 157] on div "Activity Fields Livestock Features Maps Team Vehicles Data Reporting Billing Tu…" at bounding box center [332, 173] width 664 height 295
type input "[PERSON_NAME]"
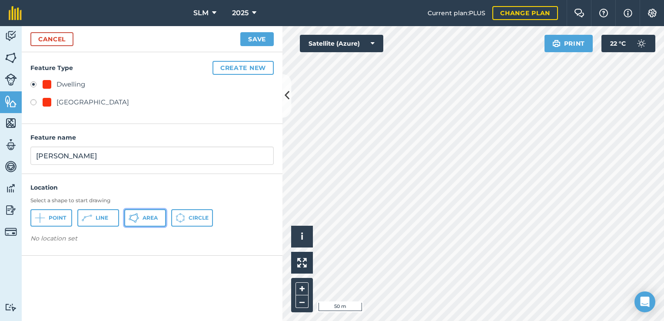
click at [140, 222] on button "Area" at bounding box center [145, 217] width 42 height 17
click at [257, 34] on button "Save" at bounding box center [256, 39] width 33 height 14
